Goal: Communication & Community: Answer question/provide support

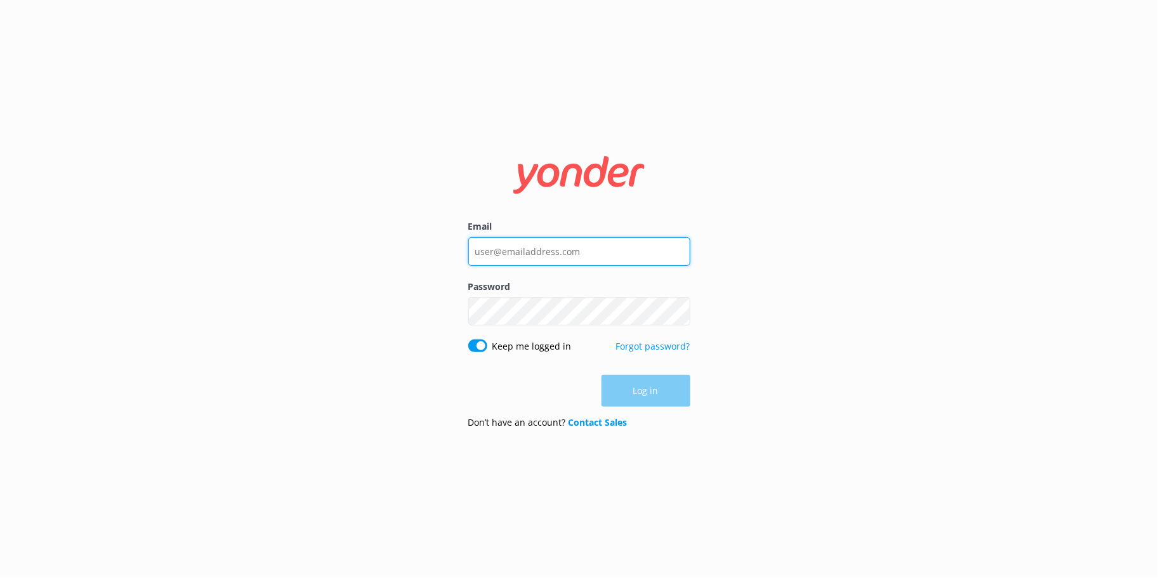
type input "ilia@capefearadventures.com"
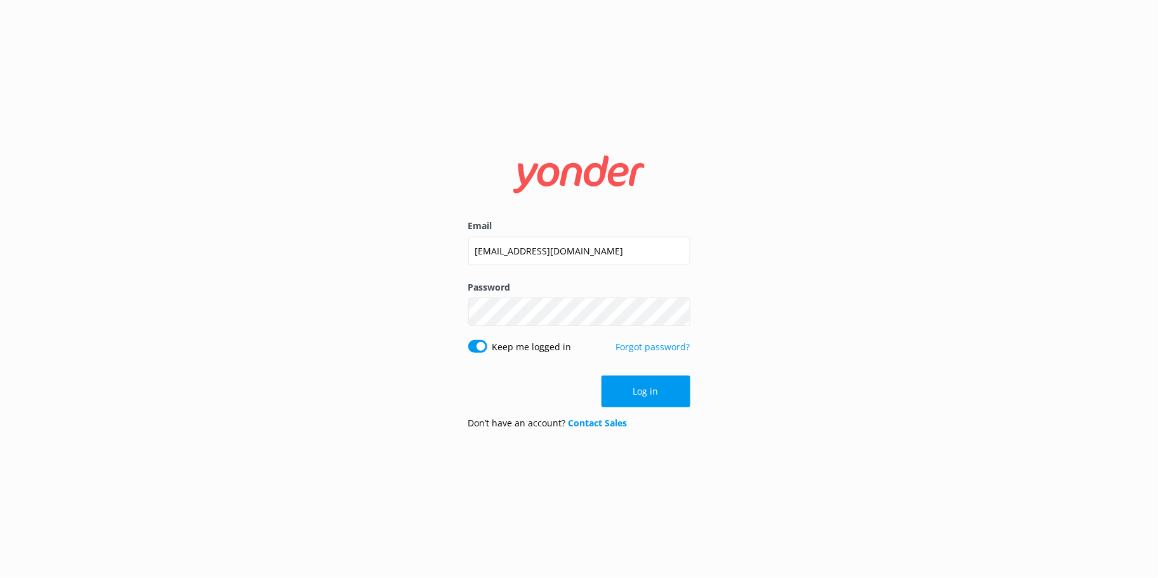
click at [675, 397] on div "Log in" at bounding box center [579, 391] width 222 height 32
click at [613, 385] on button "Log in" at bounding box center [645, 391] width 89 height 32
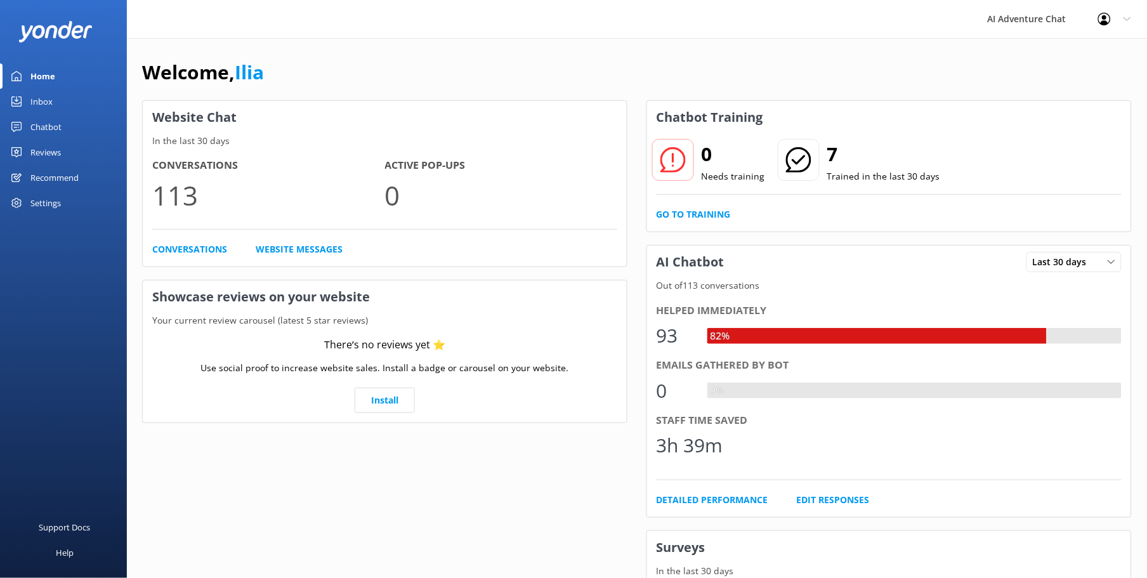
click at [51, 98] on div "Inbox" at bounding box center [41, 101] width 22 height 25
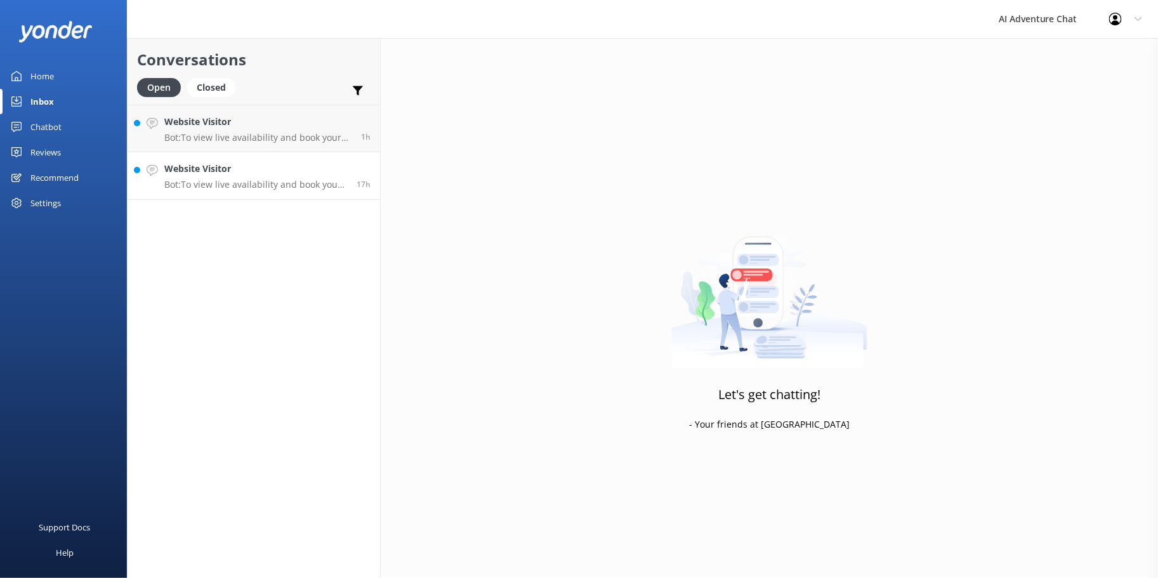
click at [233, 173] on h4 "Website Visitor" at bounding box center [255, 169] width 183 height 14
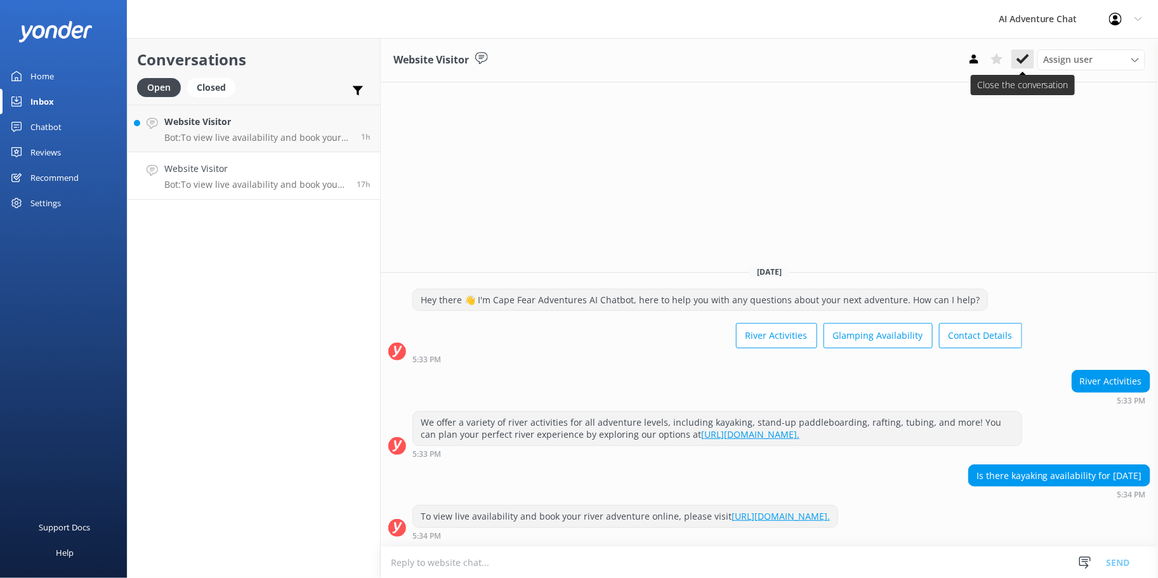
click at [1026, 58] on use at bounding box center [1022, 59] width 13 height 10
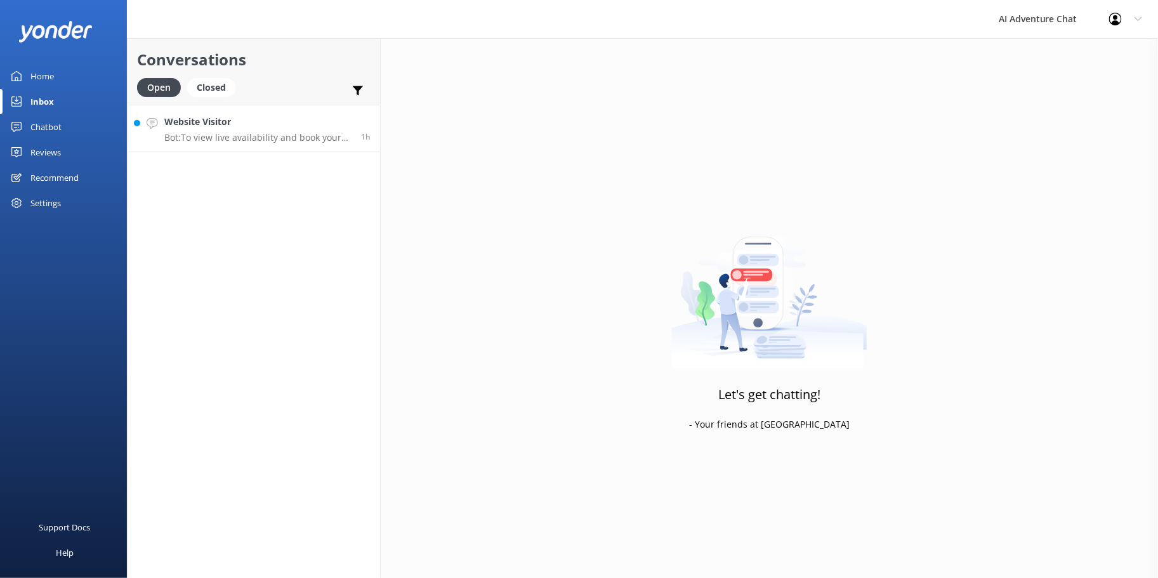
click at [226, 122] on h4 "Website Visitor" at bounding box center [257, 122] width 187 height 14
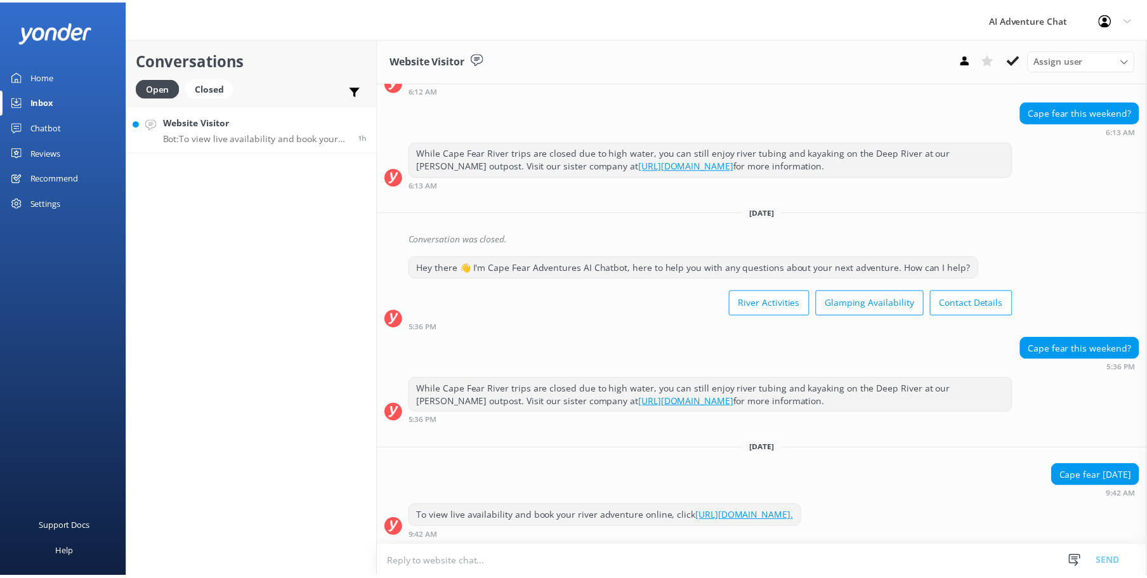
scroll to position [225, 0]
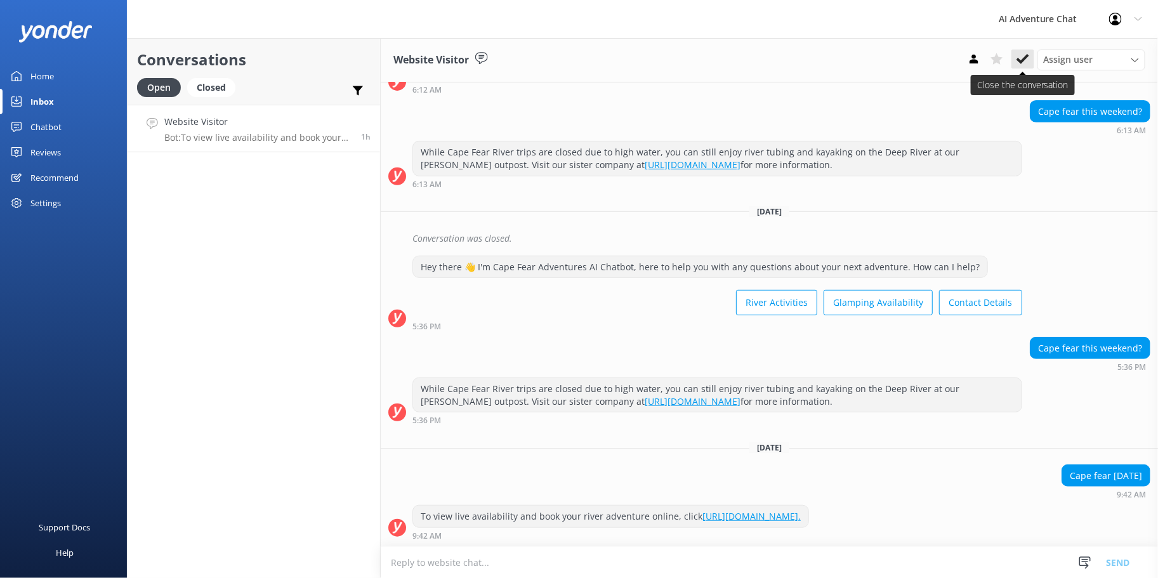
click at [1018, 65] on icon at bounding box center [1022, 59] width 13 height 13
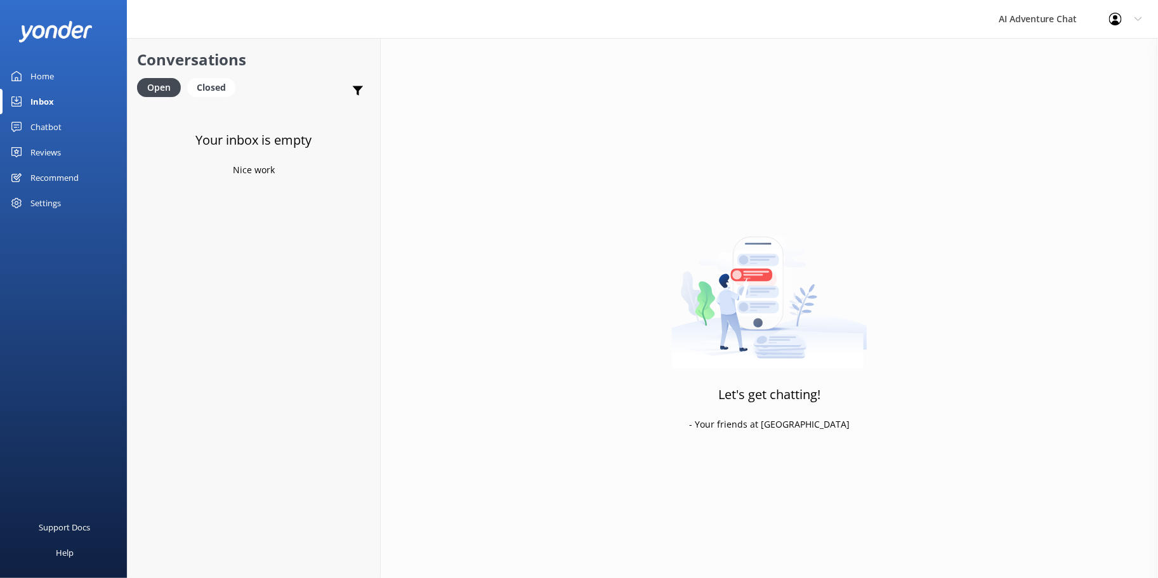
click at [51, 78] on div "Home" at bounding box center [41, 75] width 23 height 25
